Goal: Task Accomplishment & Management: Manage account settings

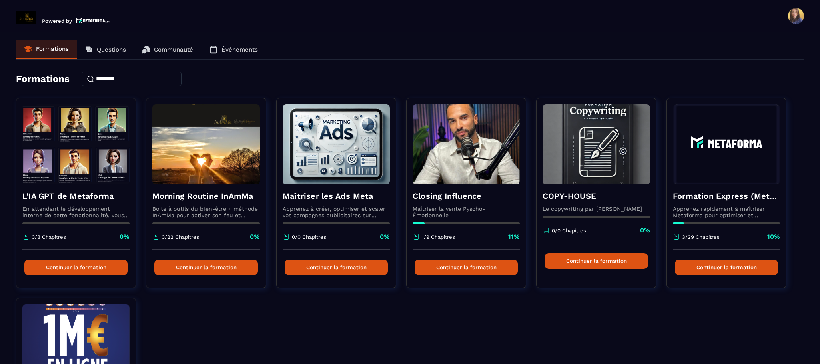
click at [797, 15] on span at bounding box center [796, 16] width 16 height 16
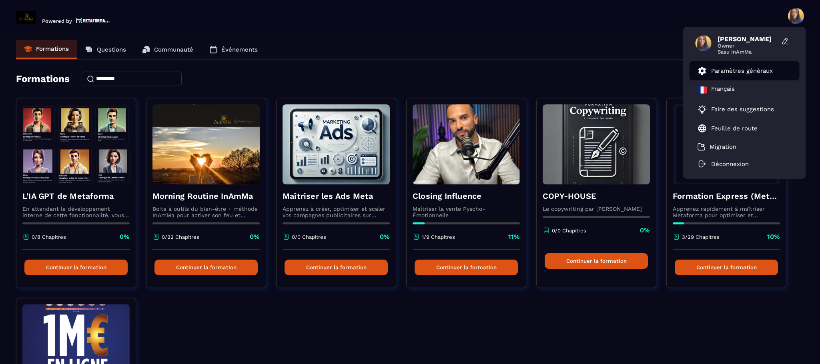
click at [733, 65] on li "Paramètres généraux" at bounding box center [745, 70] width 110 height 19
click at [742, 69] on p "Paramètres généraux" at bounding box center [743, 70] width 62 height 7
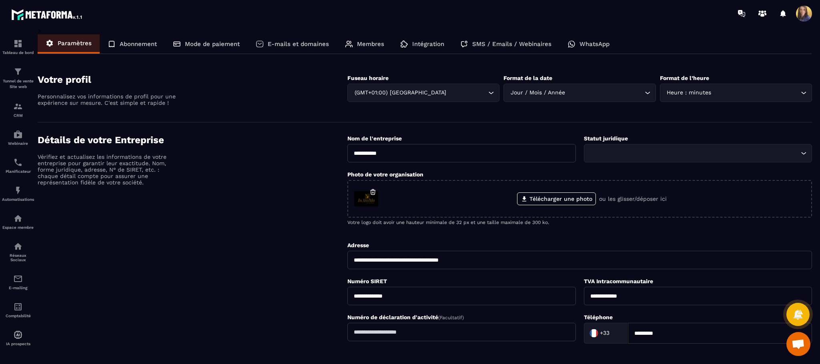
click at [794, 349] on span "Ouvrir le chat" at bounding box center [798, 345] width 13 height 11
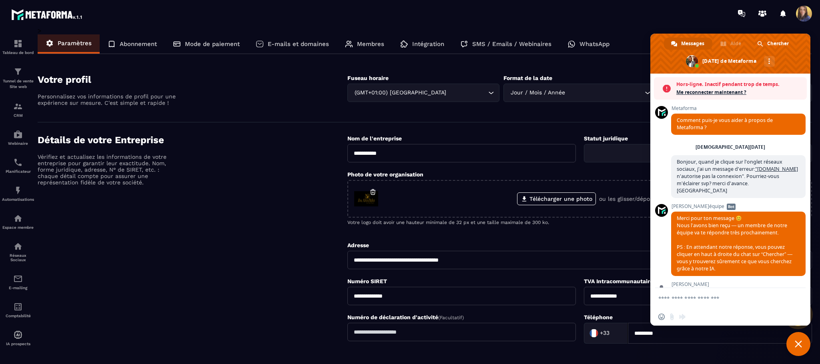
scroll to position [2989, 0]
